Goal: Find specific page/section: Find specific page/section

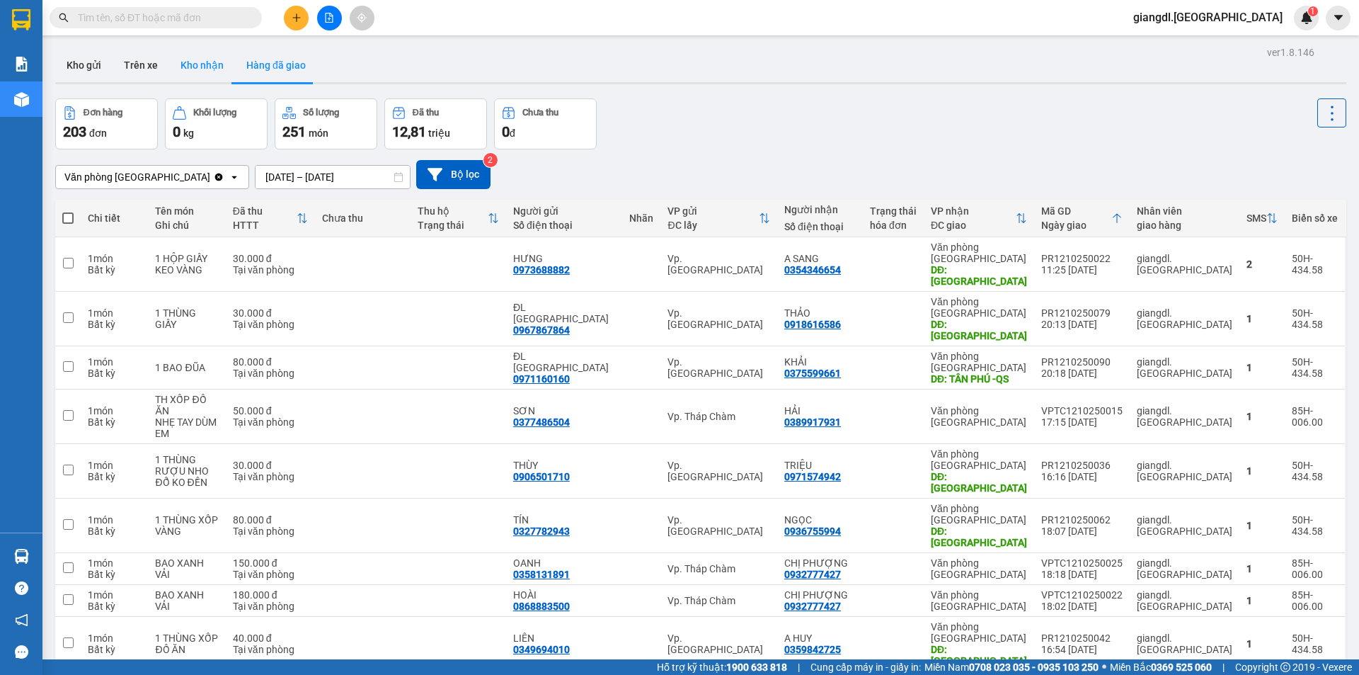
click at [191, 76] on button "Kho nhận" at bounding box center [202, 65] width 66 height 34
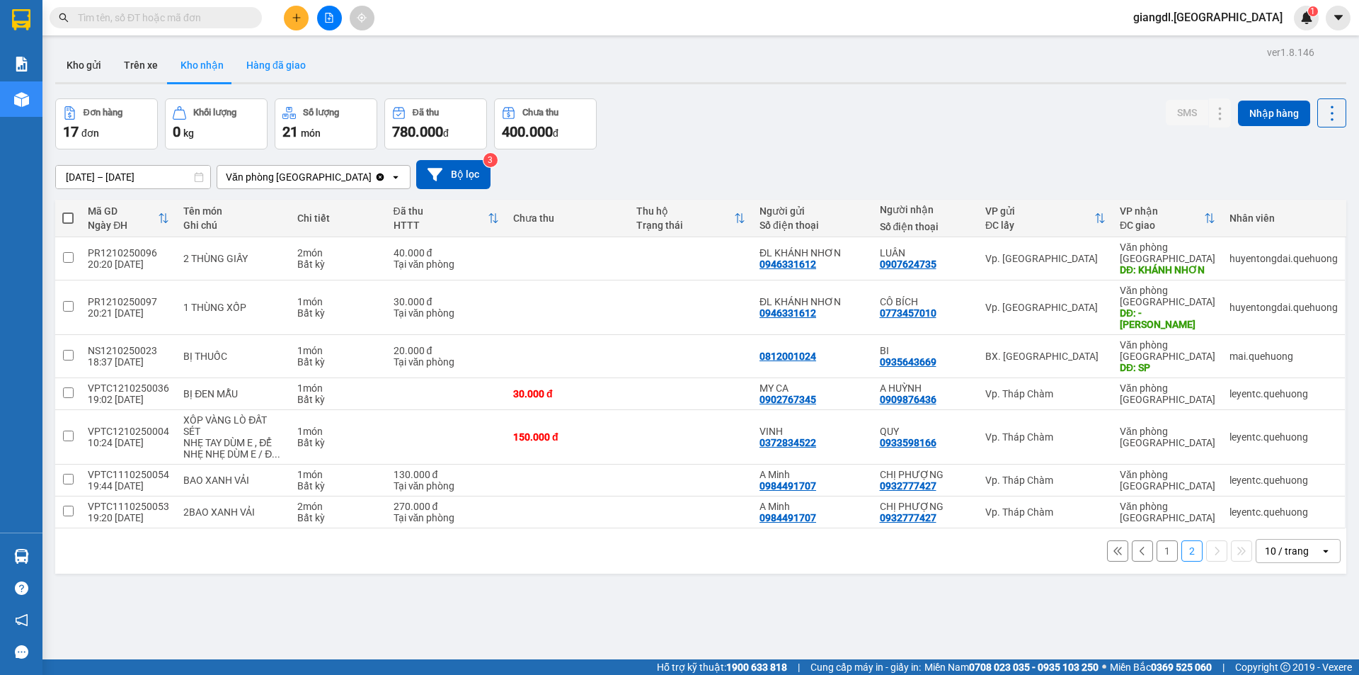
click at [286, 69] on button "Hàng đã giao" at bounding box center [276, 65] width 82 height 34
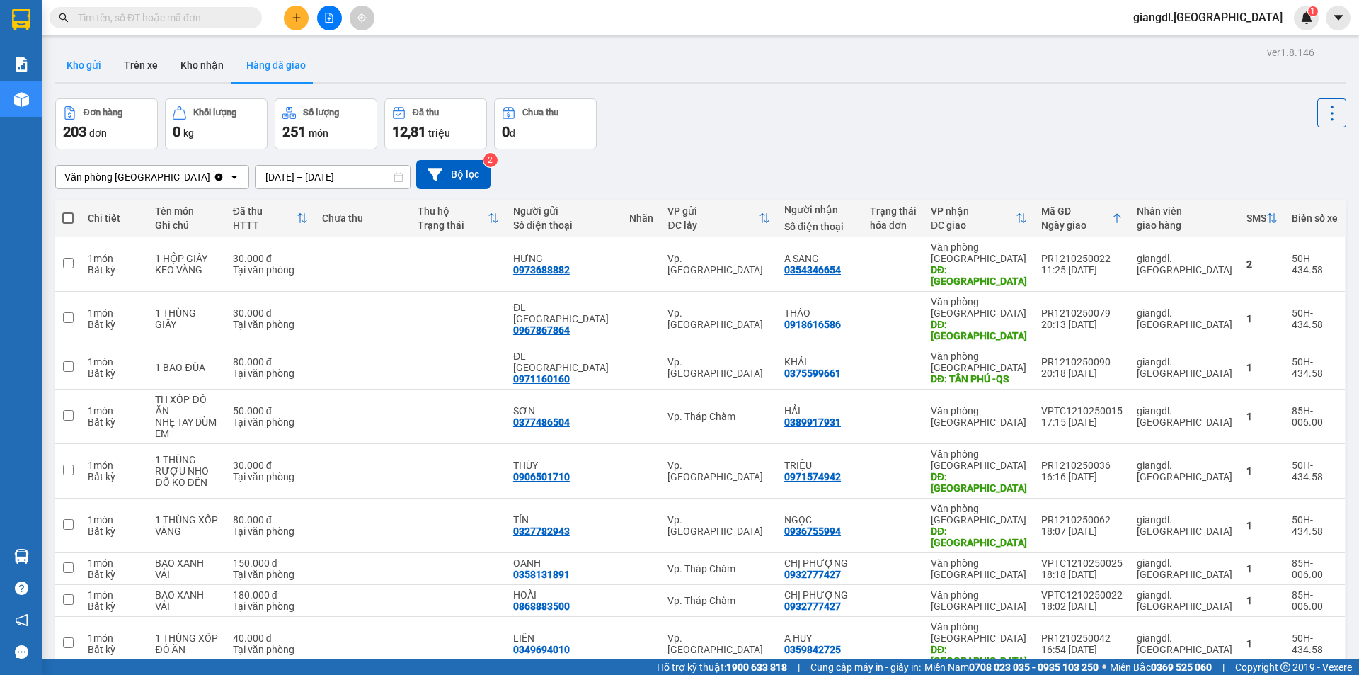
click at [88, 63] on button "Kho gửi" at bounding box center [83, 65] width 57 height 34
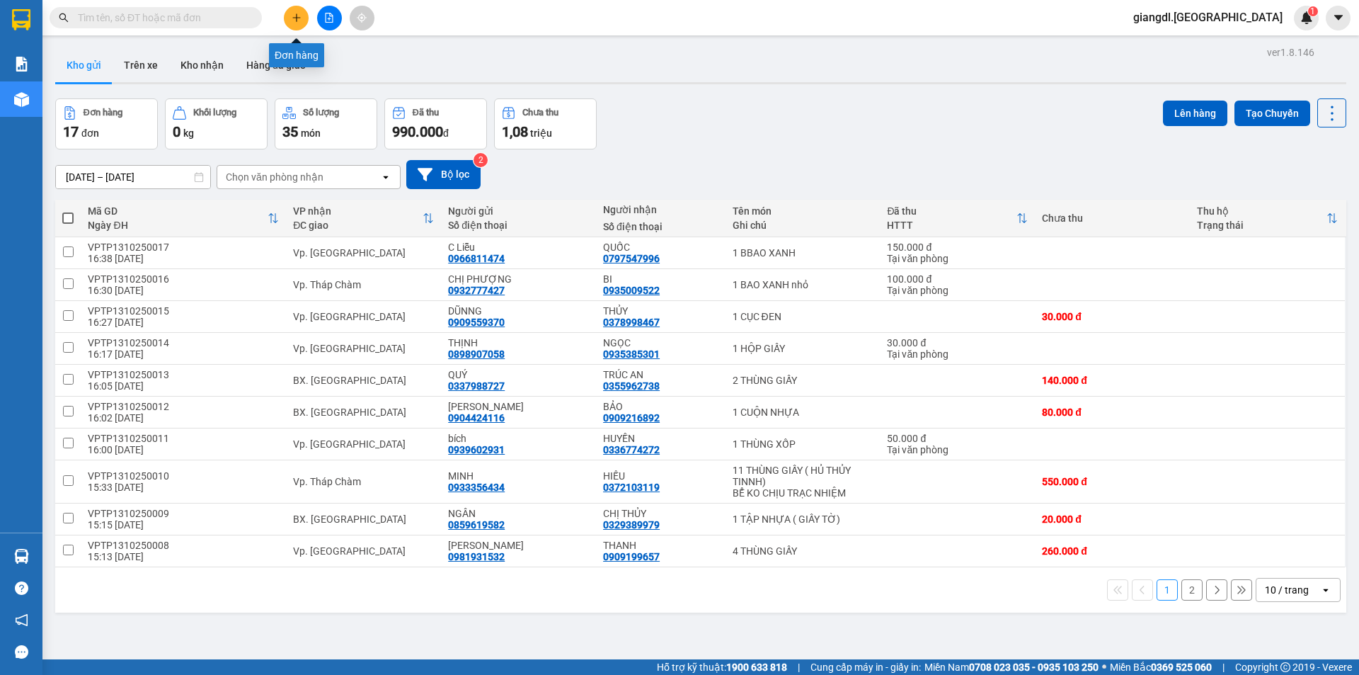
click at [304, 12] on button at bounding box center [296, 18] width 25 height 25
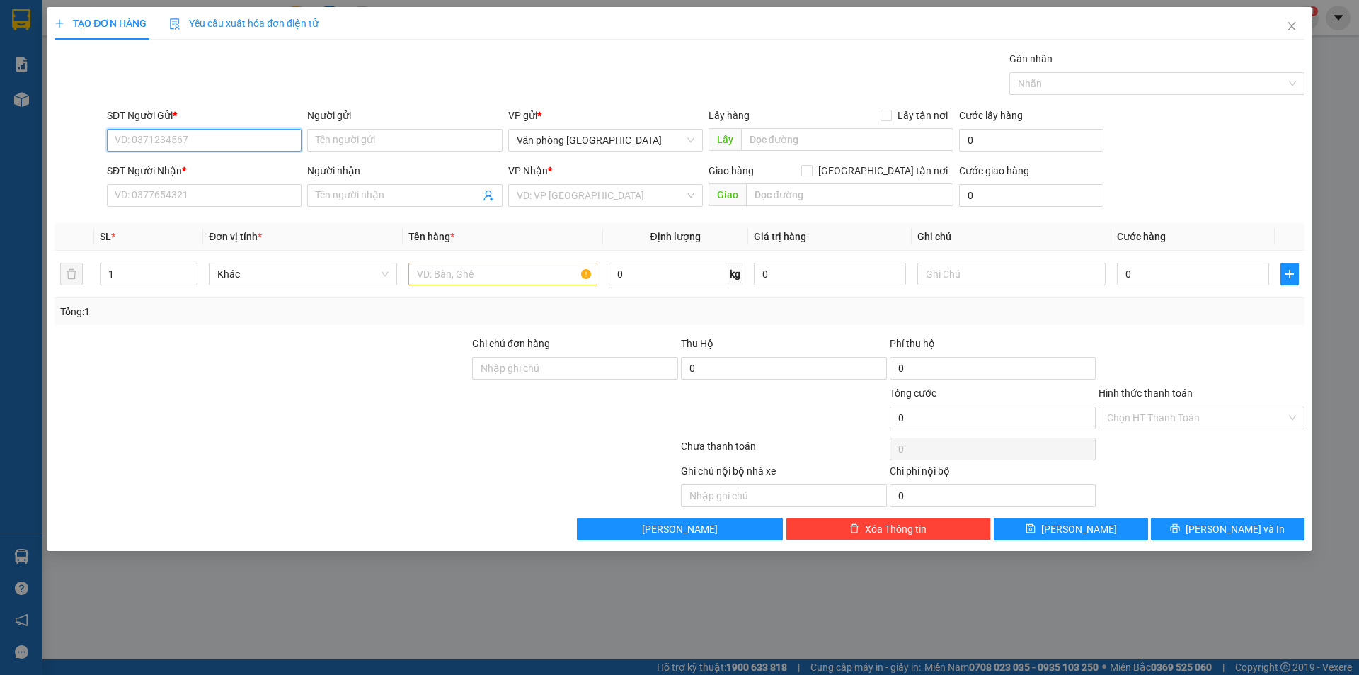
click at [161, 142] on input "SĐT Người Gửi *" at bounding box center [204, 140] width 195 height 23
